Goal: Task Accomplishment & Management: Manage account settings

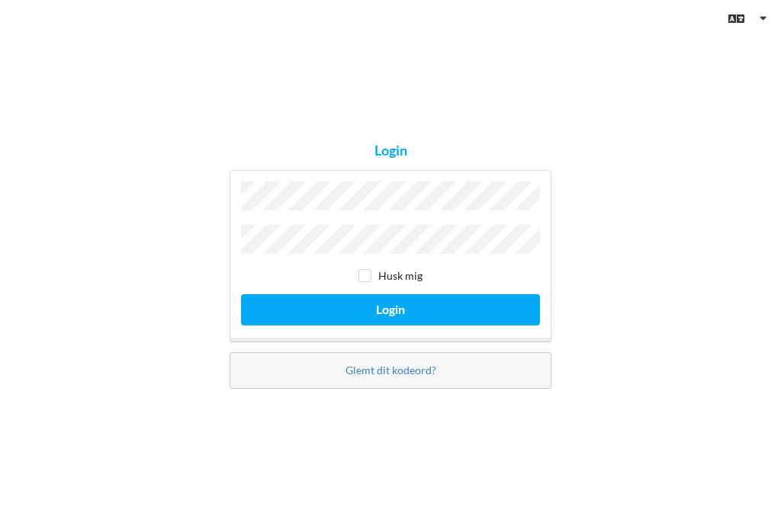
click at [391, 317] on button "Login" at bounding box center [390, 309] width 299 height 31
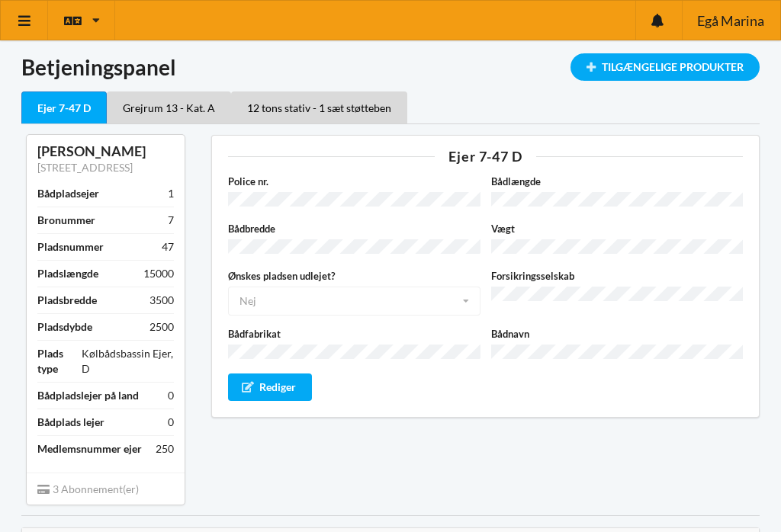
click at [29, 18] on icon at bounding box center [25, 21] width 16 height 14
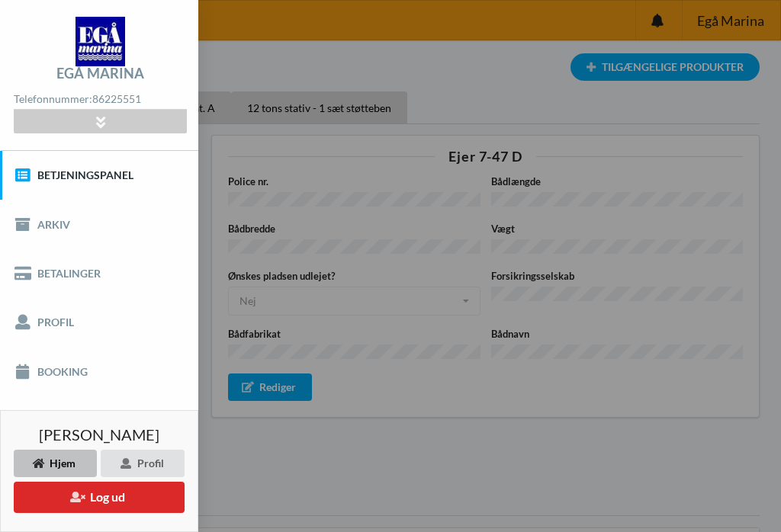
click at [81, 372] on link "Booking" at bounding box center [99, 371] width 198 height 49
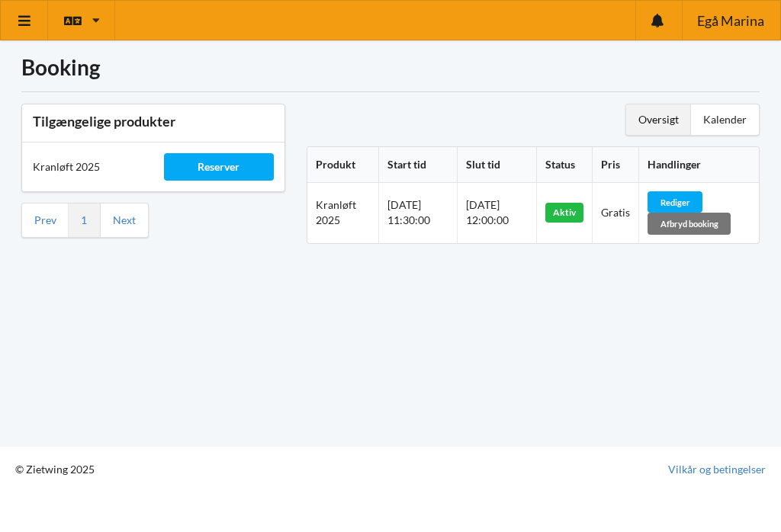
click at [698, 378] on div "Booking Tilgængelige produkter Kranløft 2025 Reserver Prev 1 Next Oversigt Kale…" at bounding box center [390, 223] width 781 height 447
click at [703, 192] on div "Rediger" at bounding box center [675, 201] width 55 height 21
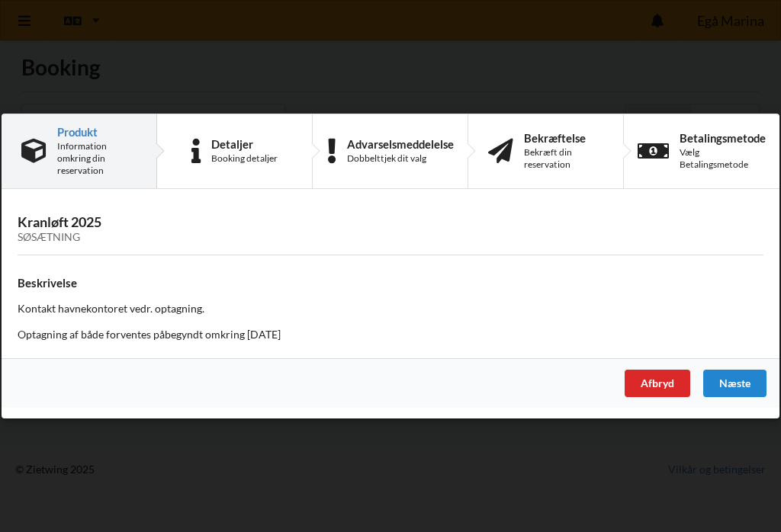
click at [667, 378] on div "Afbryd" at bounding box center [658, 383] width 66 height 27
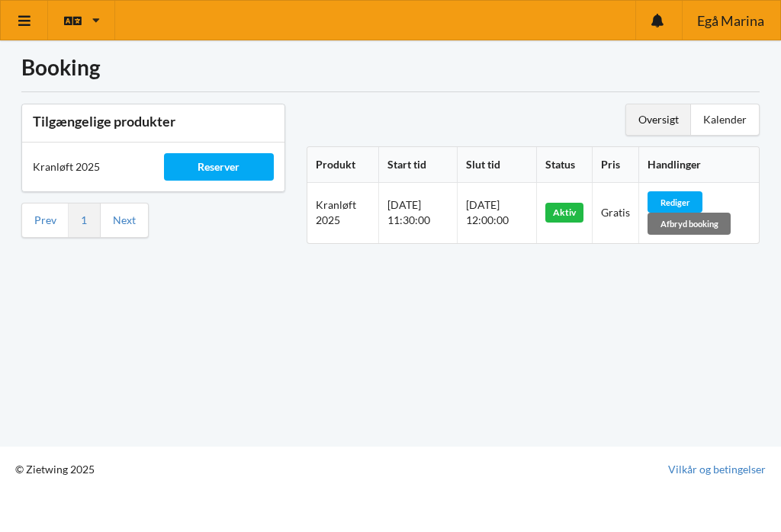
click at [24, 11] on link at bounding box center [24, 20] width 47 height 39
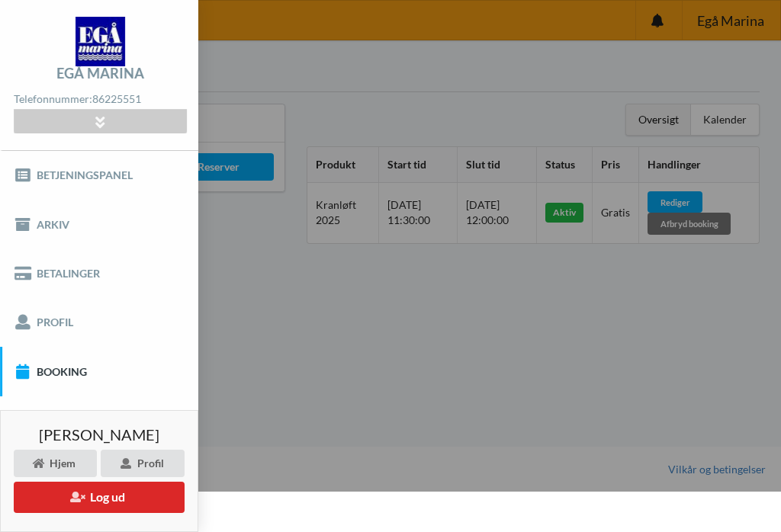
click at [115, 505] on button "Log ud" at bounding box center [99, 497] width 171 height 31
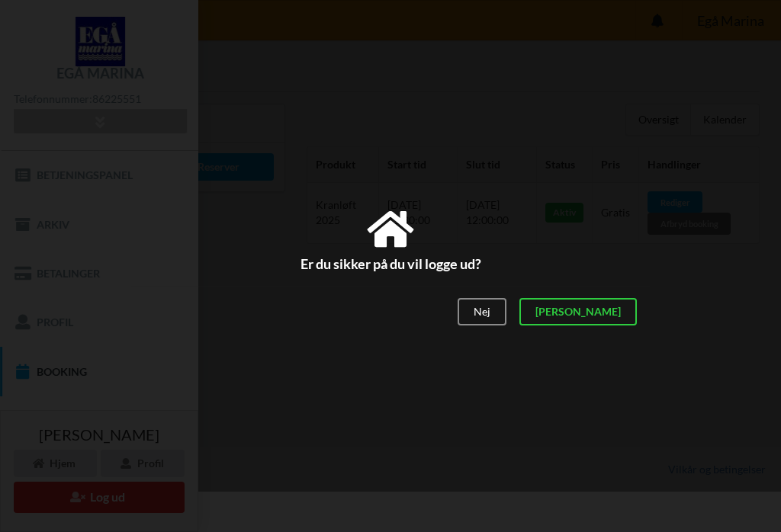
click at [623, 316] on div "[PERSON_NAME]" at bounding box center [578, 312] width 117 height 27
